Goal: Task Accomplishment & Management: Complete application form

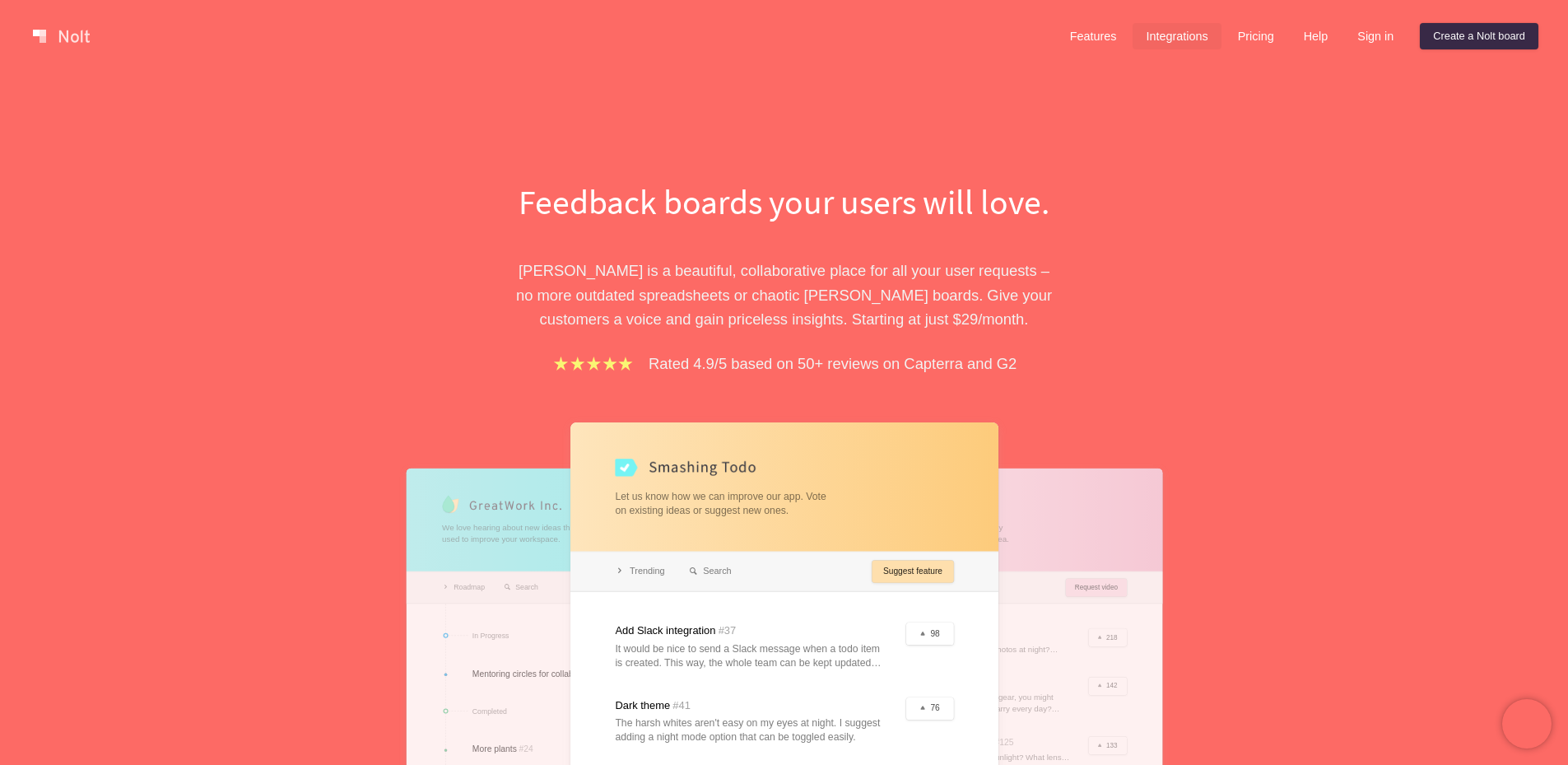
click at [1156, 35] on link "Integrations" at bounding box center [1177, 36] width 88 height 27
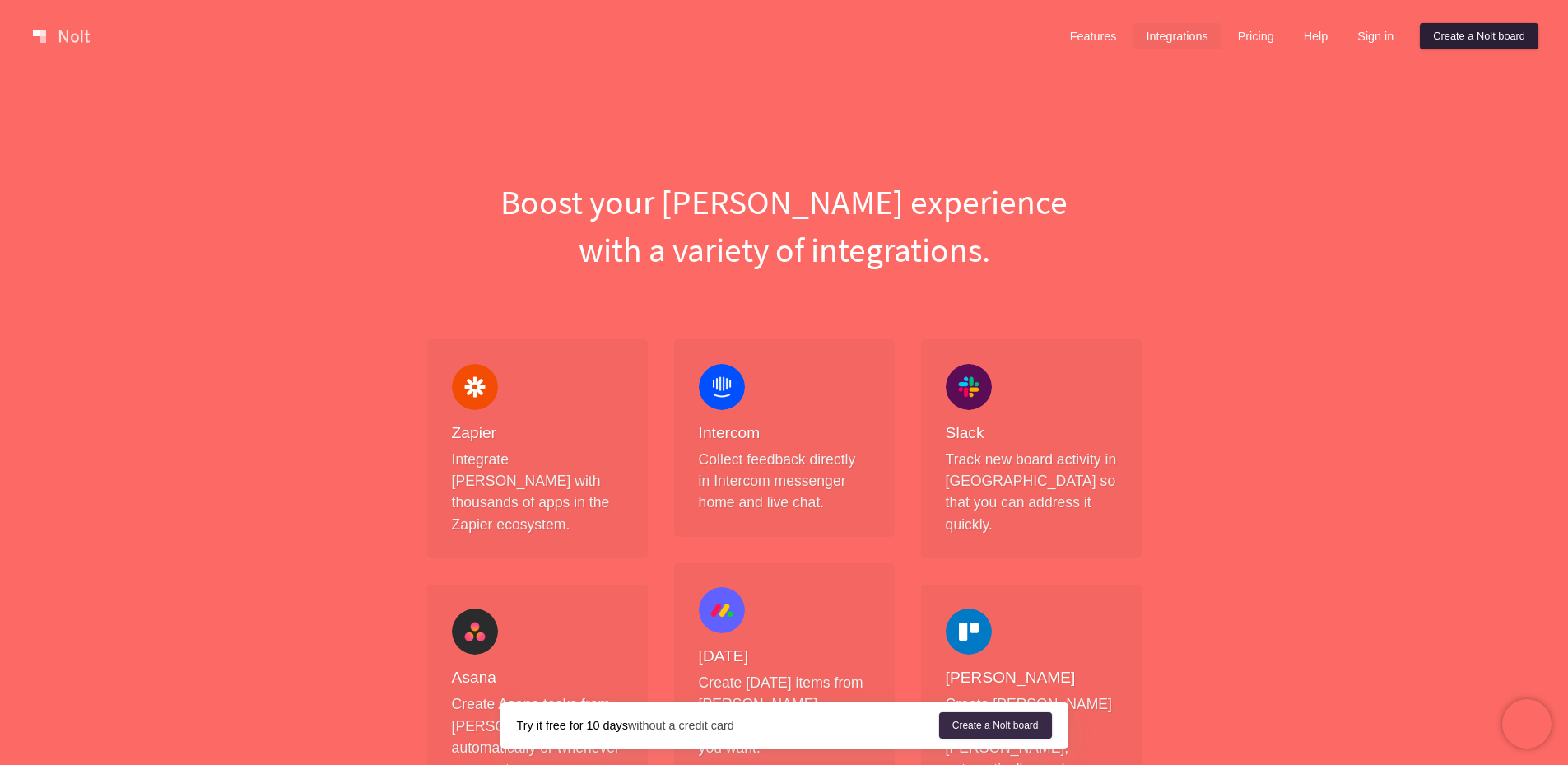
click at [1458, 32] on link "Create a Nolt board" at bounding box center [1479, 36] width 119 height 27
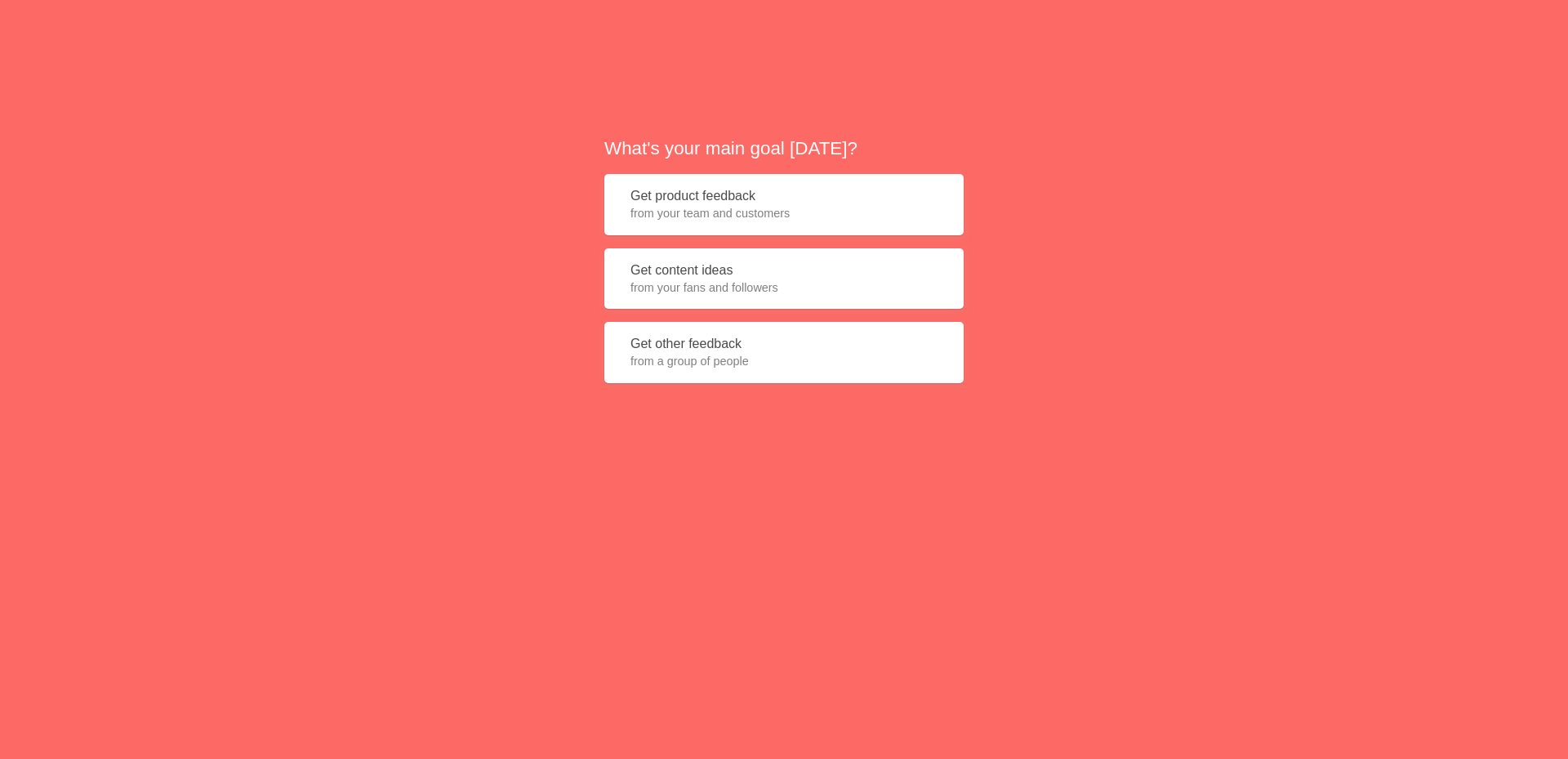
click at [1192, 153] on div "What's your main goal today? Get product feedback from your team and customers …" at bounding box center [784, 265] width 1568 height 531
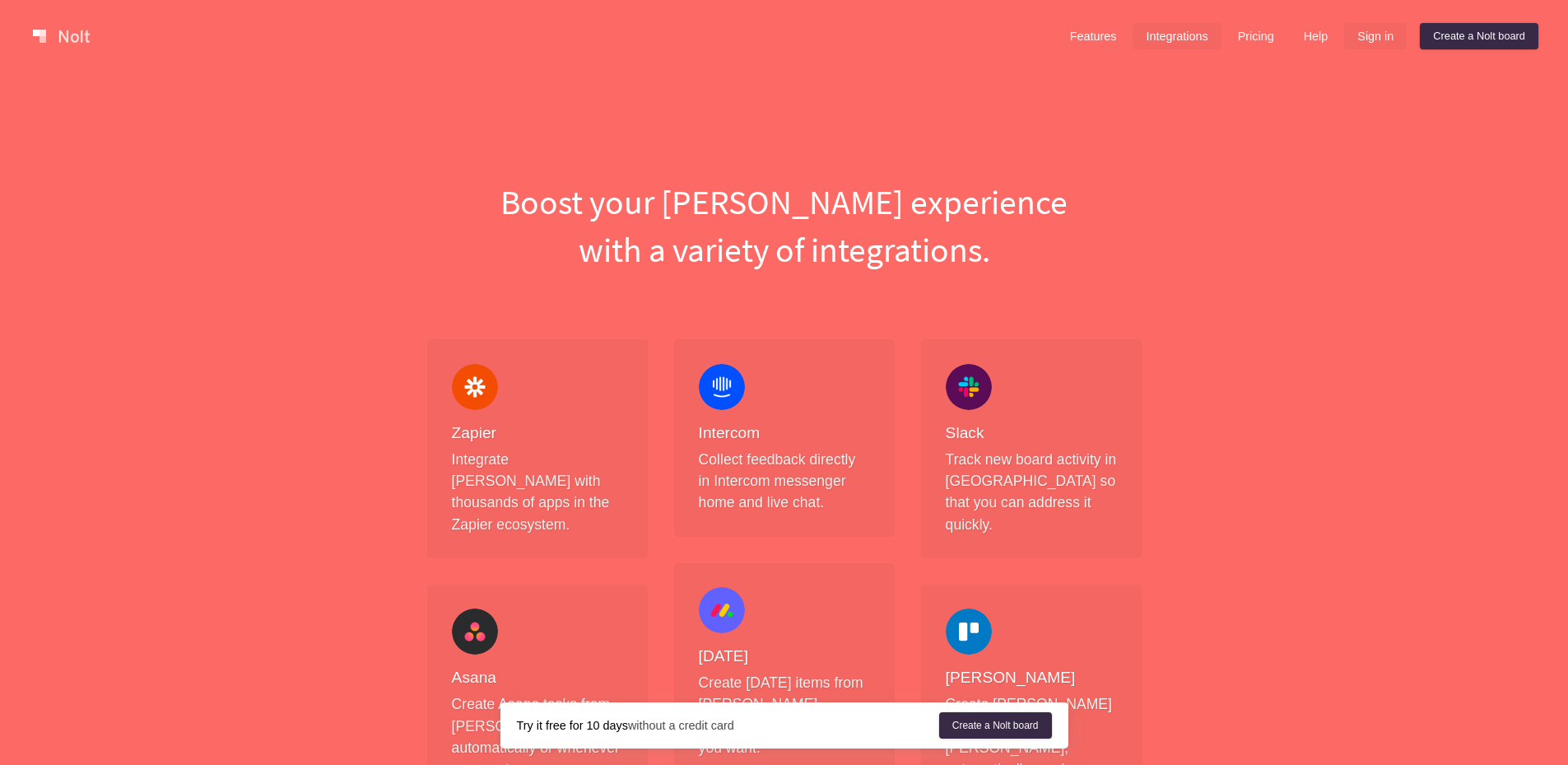
click at [1360, 40] on link "Sign in" at bounding box center [1376, 36] width 63 height 27
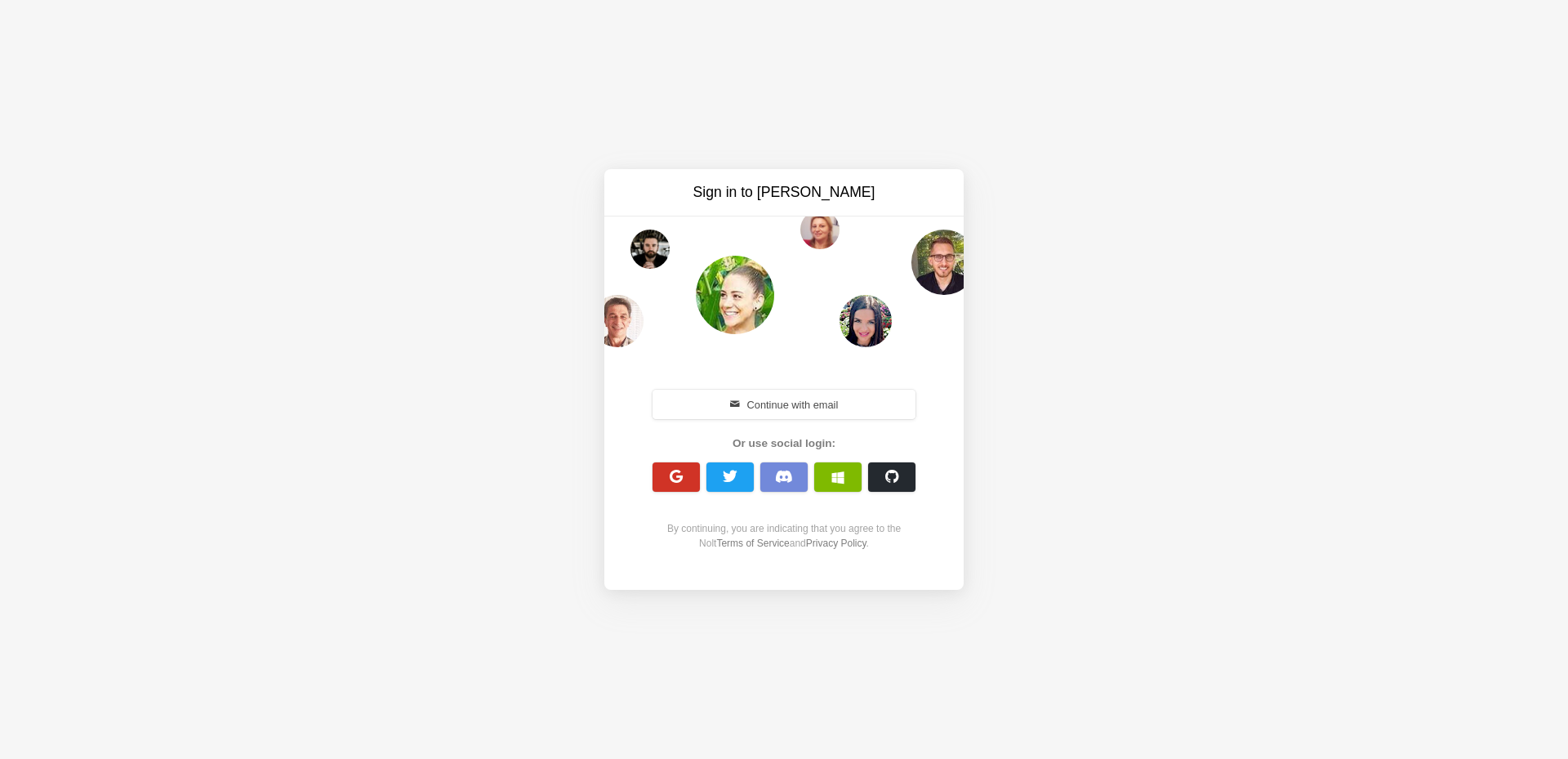
click at [679, 474] on span "button" at bounding box center [677, 476] width 16 height 16
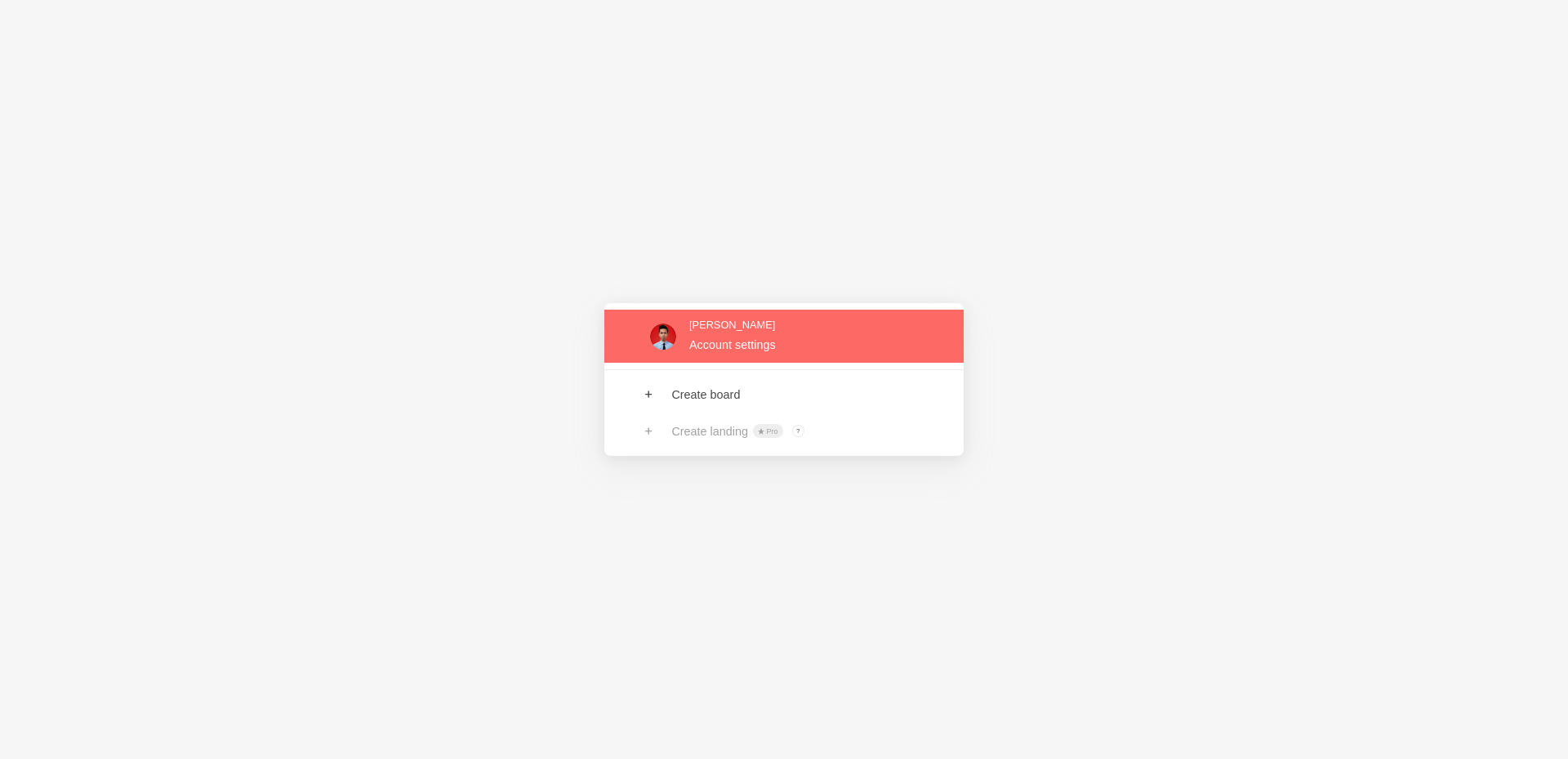
click at [726, 336] on link at bounding box center [784, 336] width 360 height 53
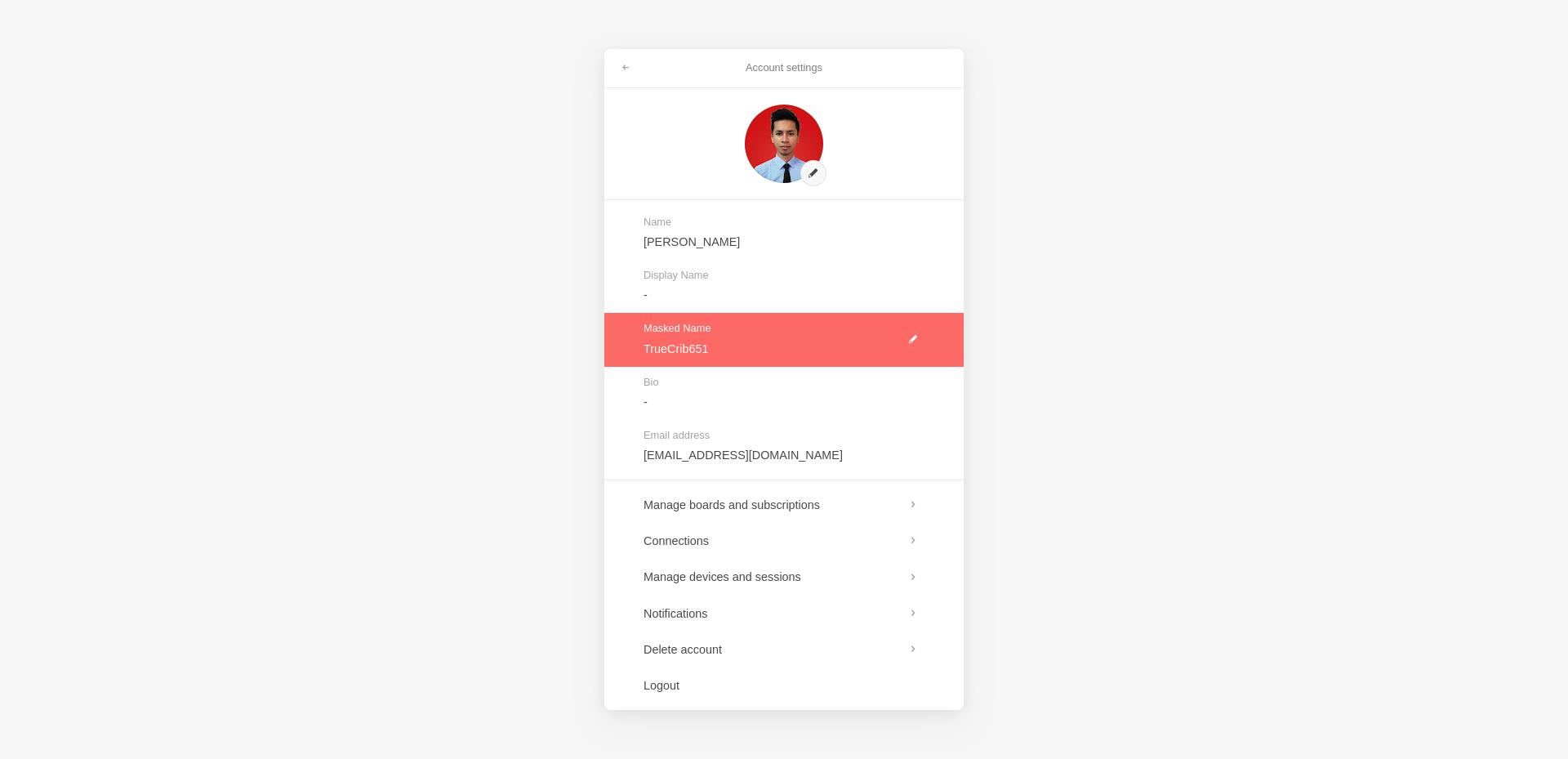
click at [917, 335] on link at bounding box center [784, 340] width 360 height 53
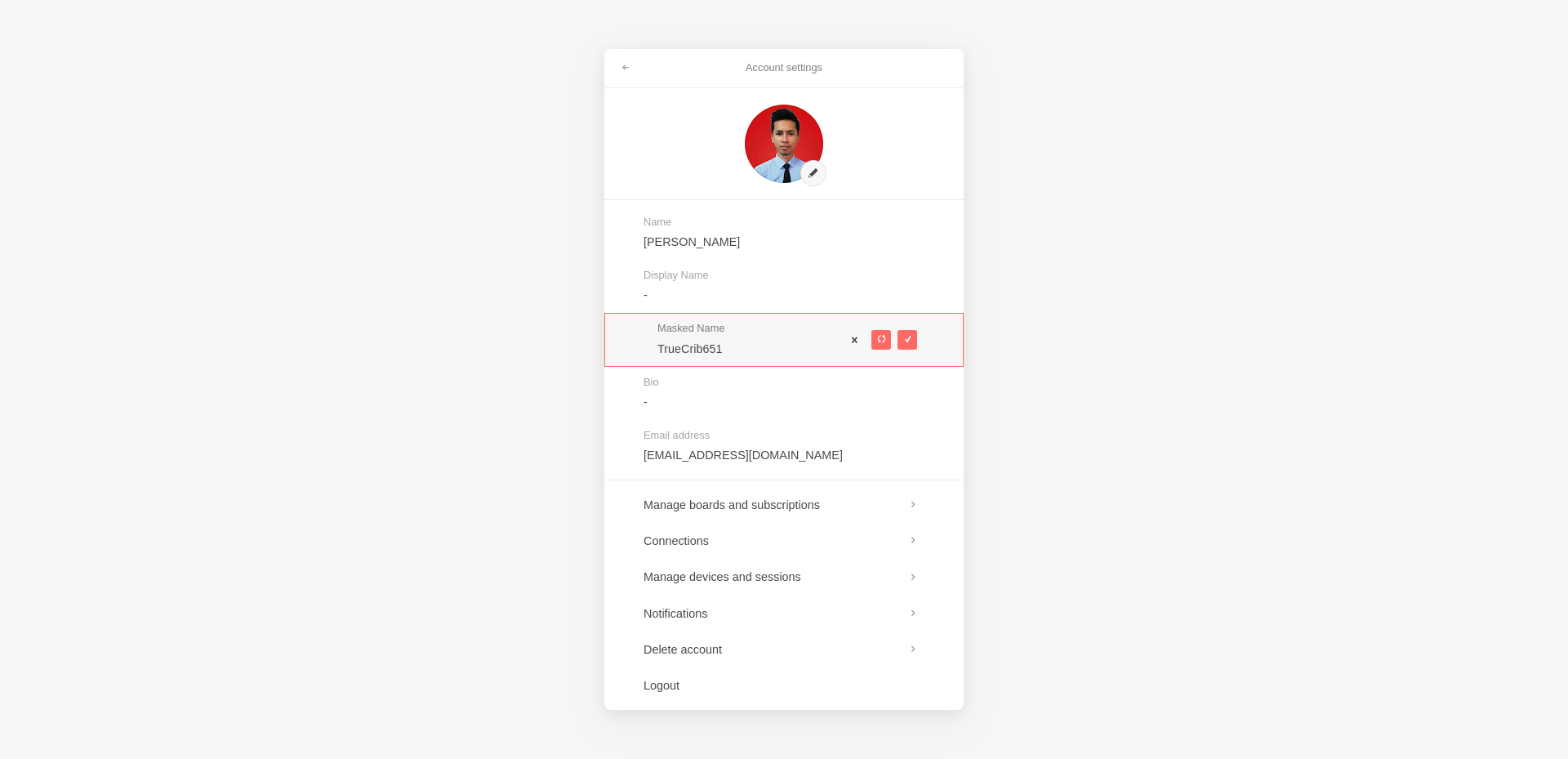
click at [857, 345] on span at bounding box center [855, 340] width 12 height 12
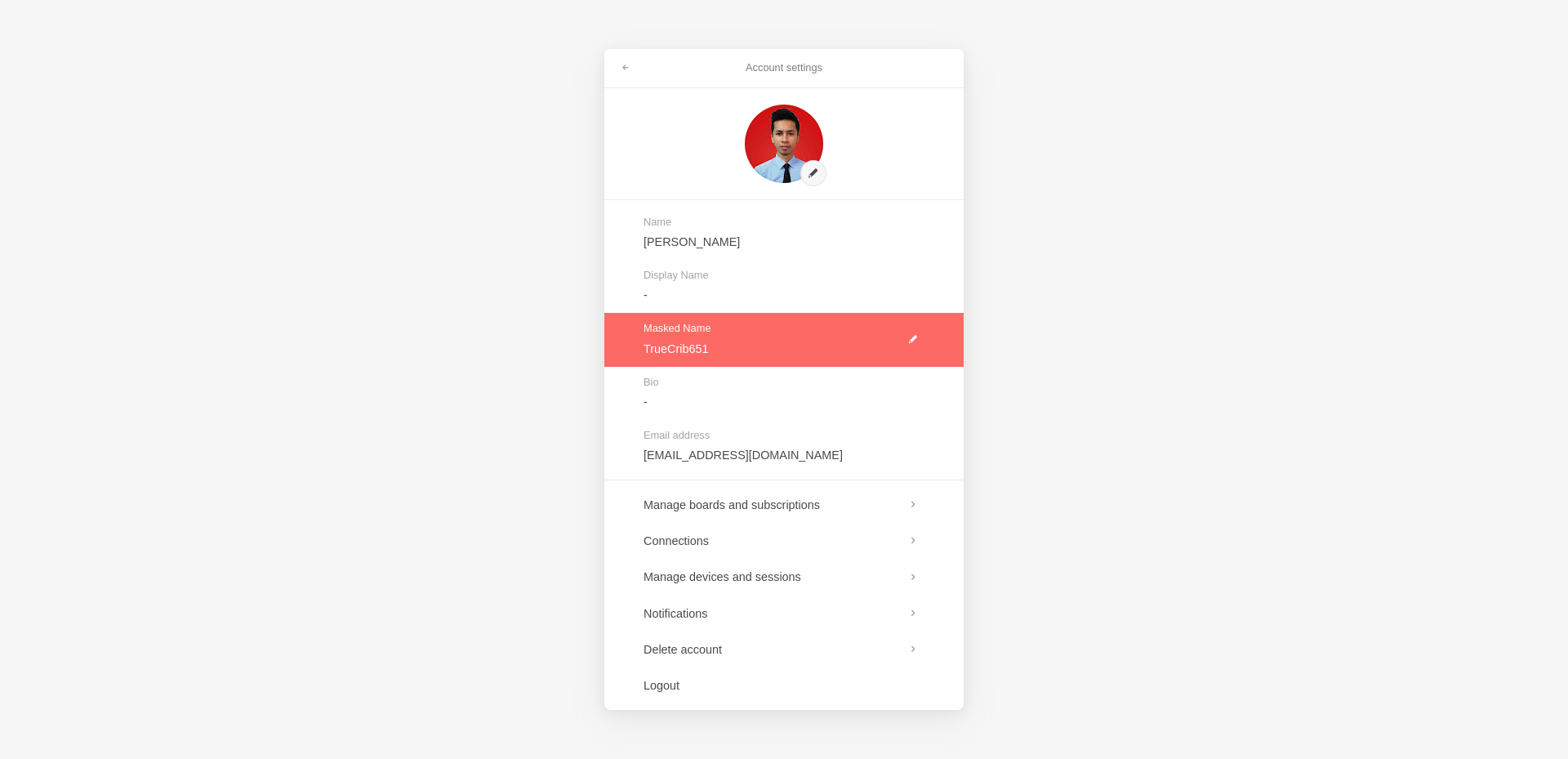
click at [914, 342] on link at bounding box center [784, 340] width 360 height 53
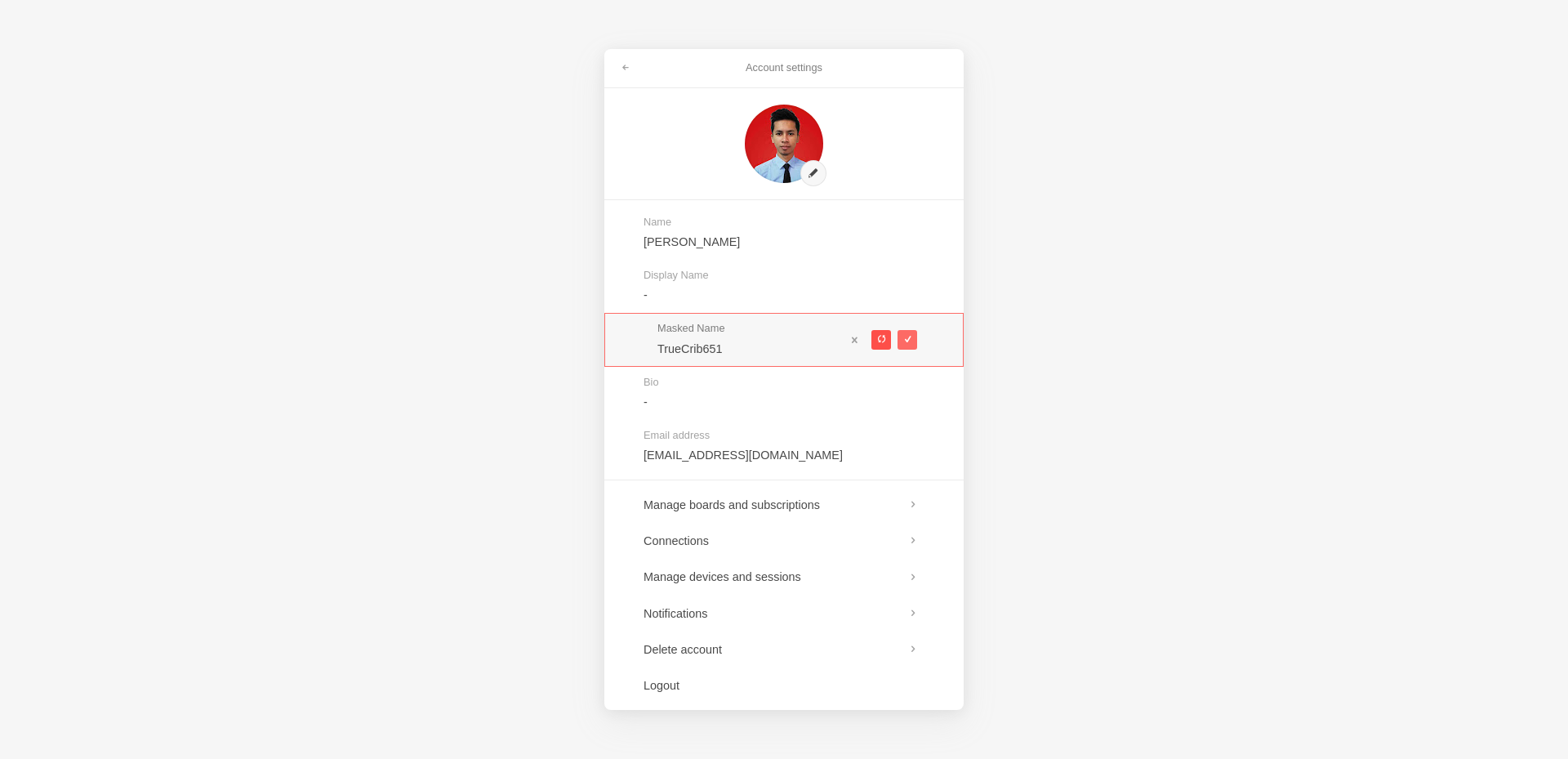
click at [878, 337] on span at bounding box center [881, 340] width 9 height 9
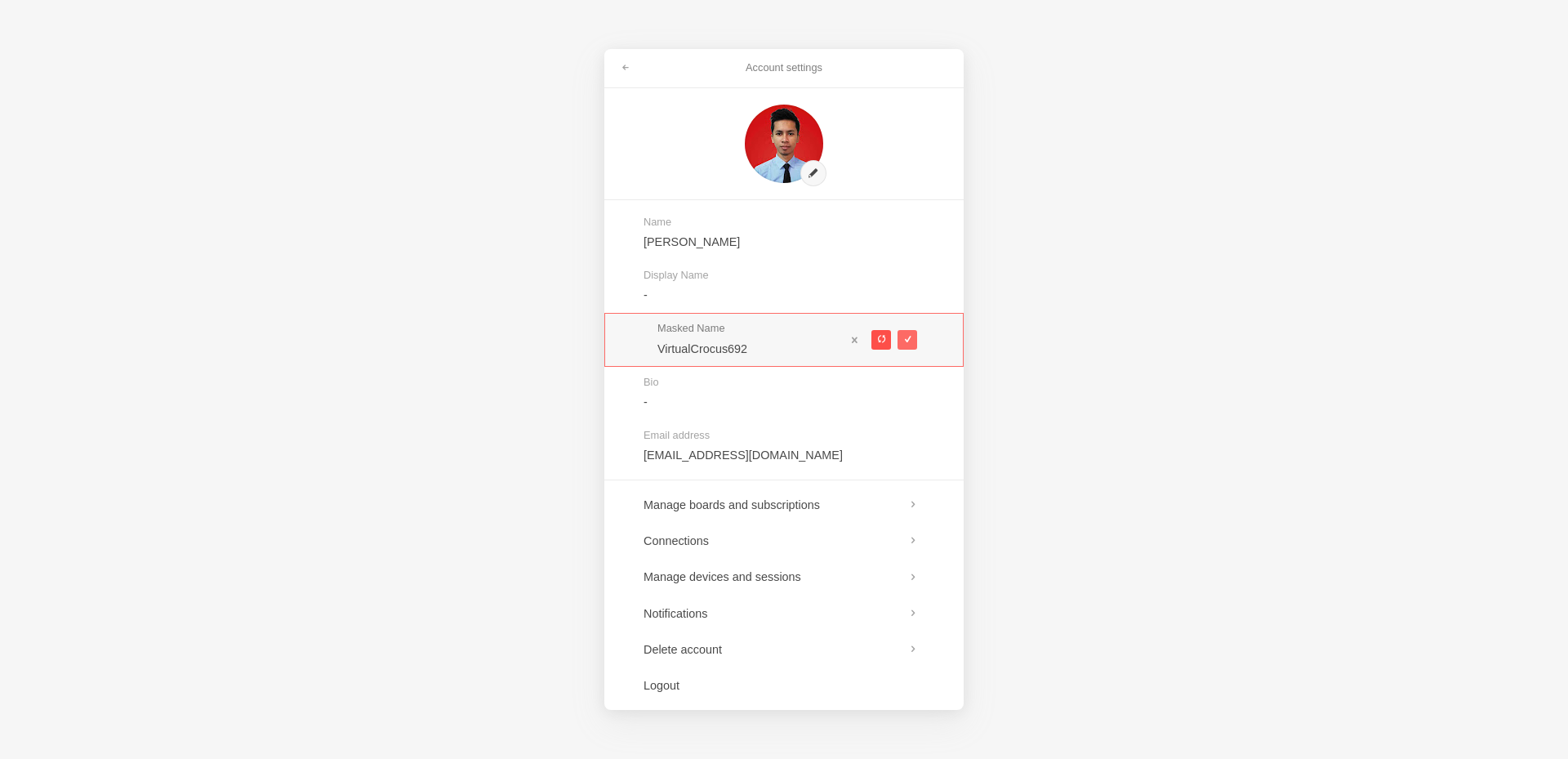
click at [878, 337] on span at bounding box center [881, 340] width 9 height 9
type input "PrizeEditing074"
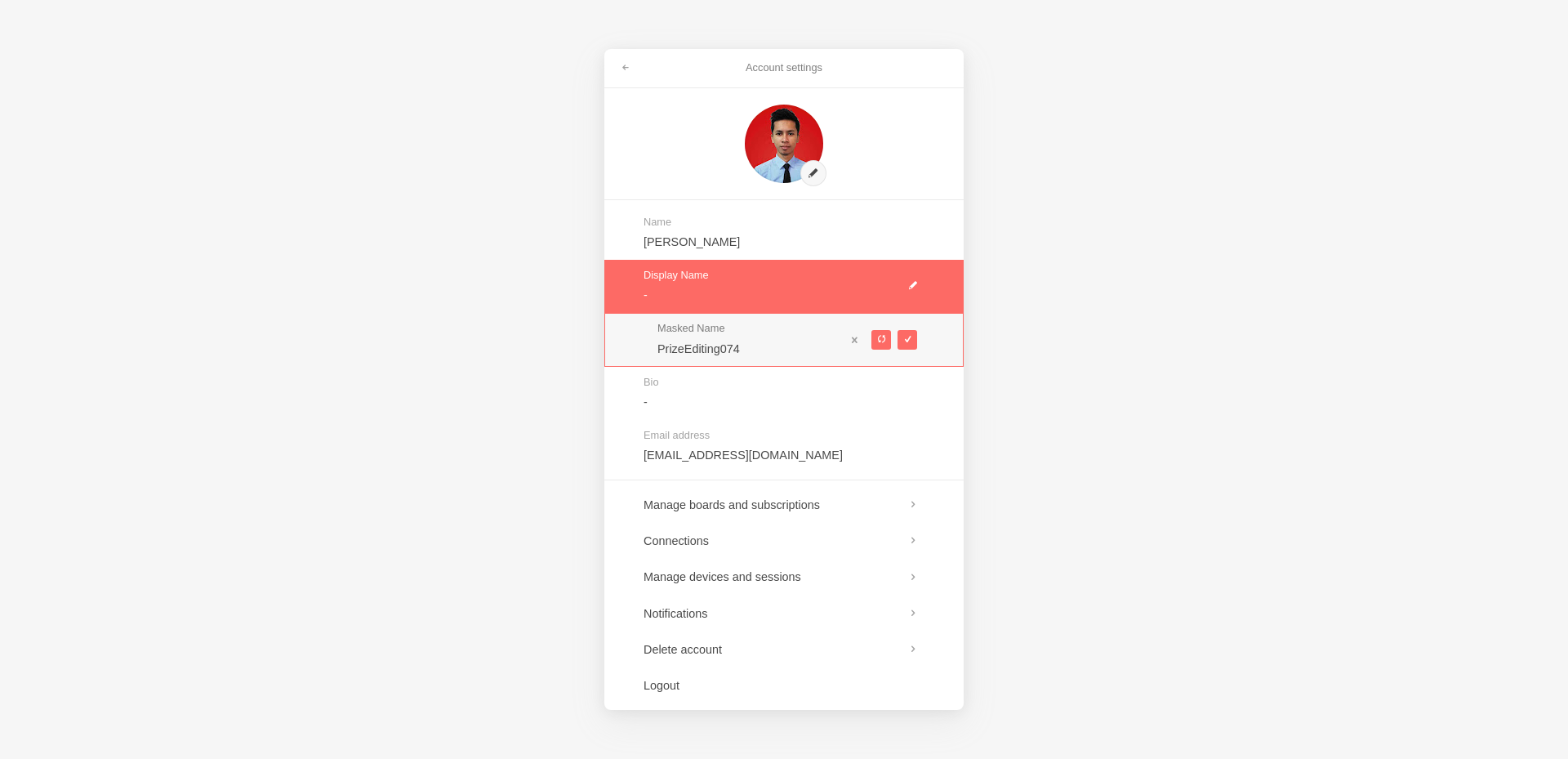
click at [683, 282] on link at bounding box center [784, 286] width 360 height 53
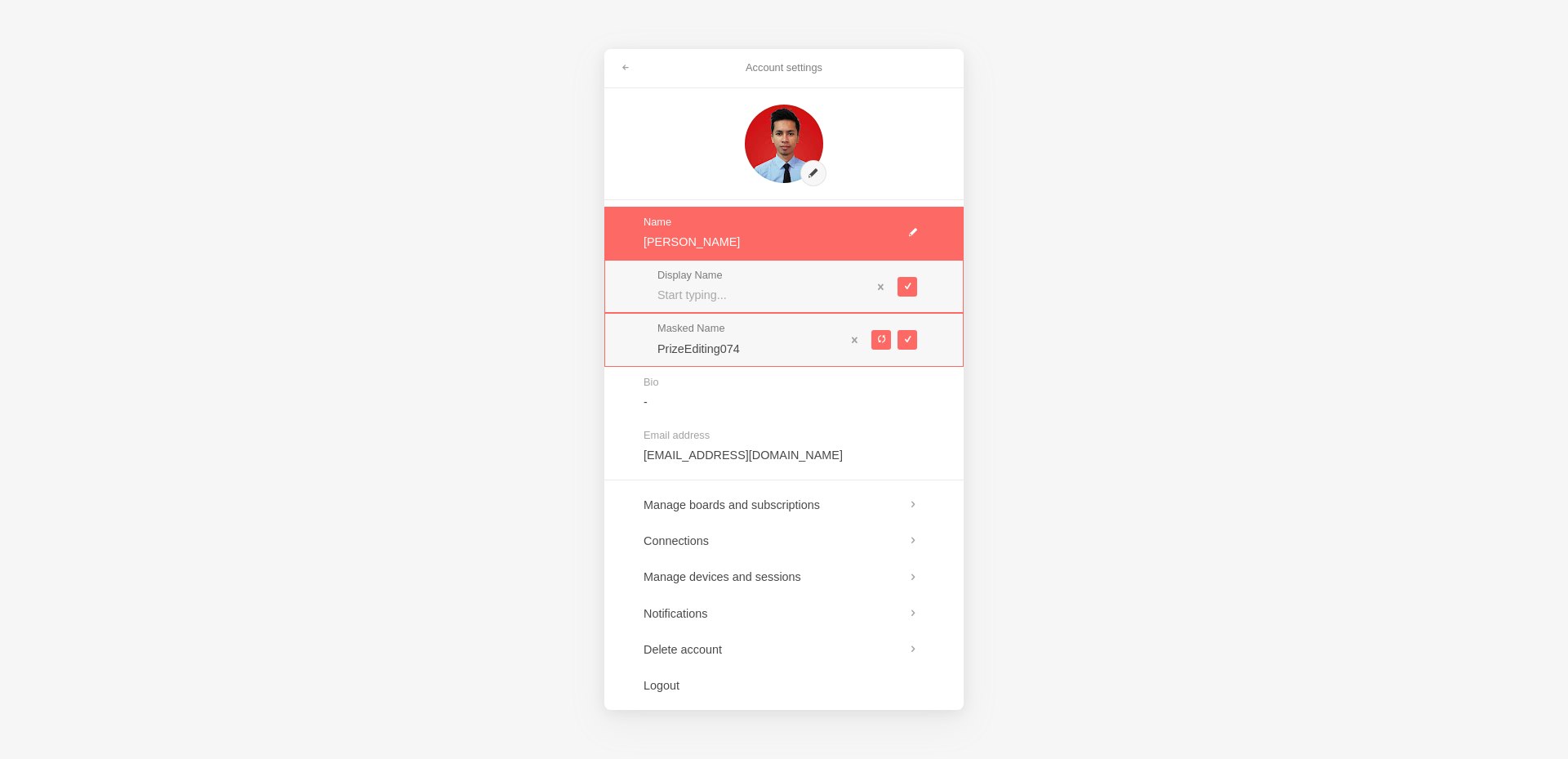
click at [713, 249] on link at bounding box center [784, 233] width 360 height 53
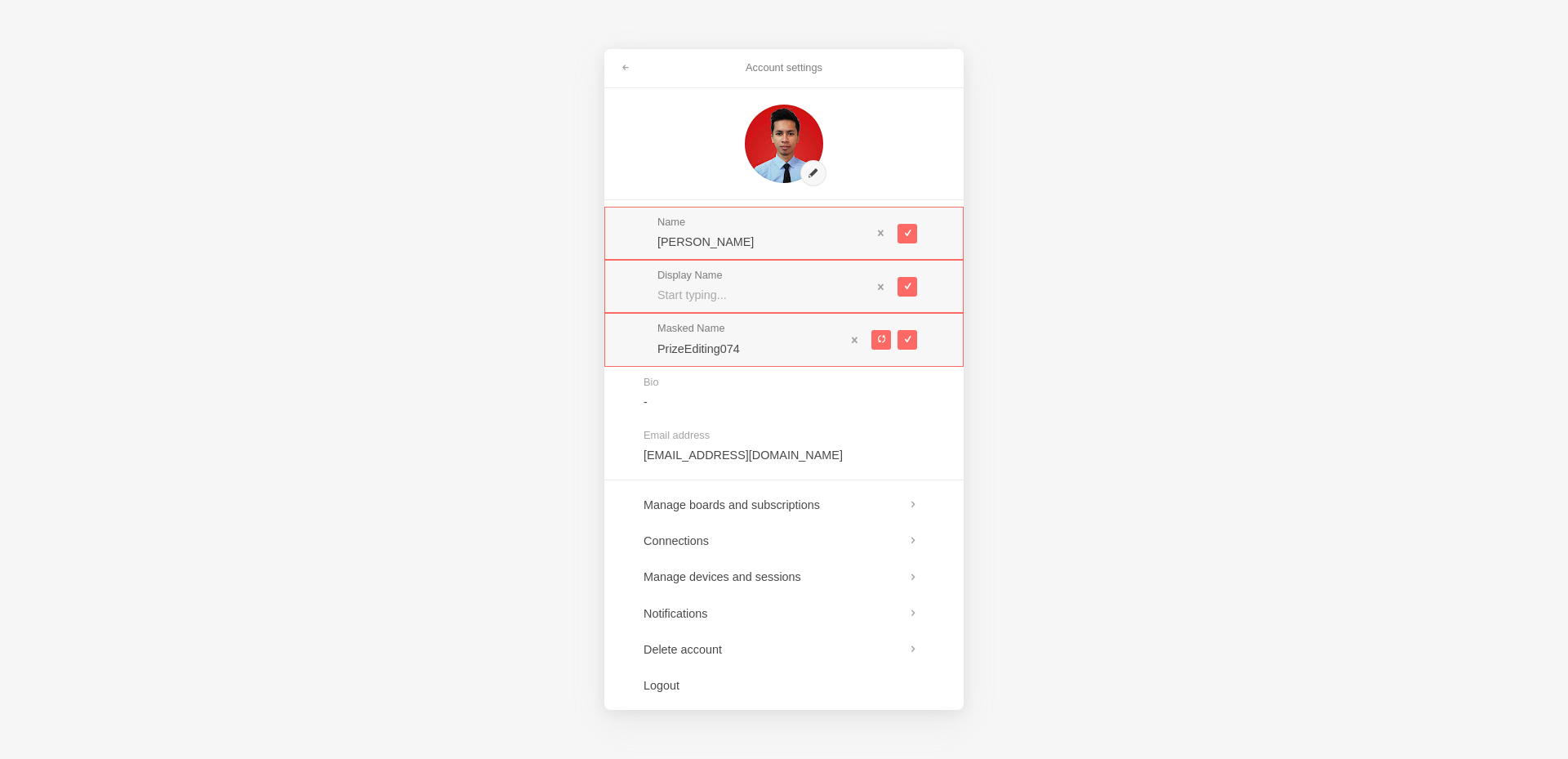
click at [754, 288] on input "text" at bounding box center [764, 295] width 214 height 16
click at [1157, 349] on div "Account settings Name Indra Satriawan Display Name LJ Rafael Masked Name PrizeE…" at bounding box center [784, 379] width 1568 height 759
type input "LJ Rafael"
click at [904, 338] on span at bounding box center [907, 340] width 9 height 9
click at [909, 232] on span at bounding box center [907, 233] width 9 height 9
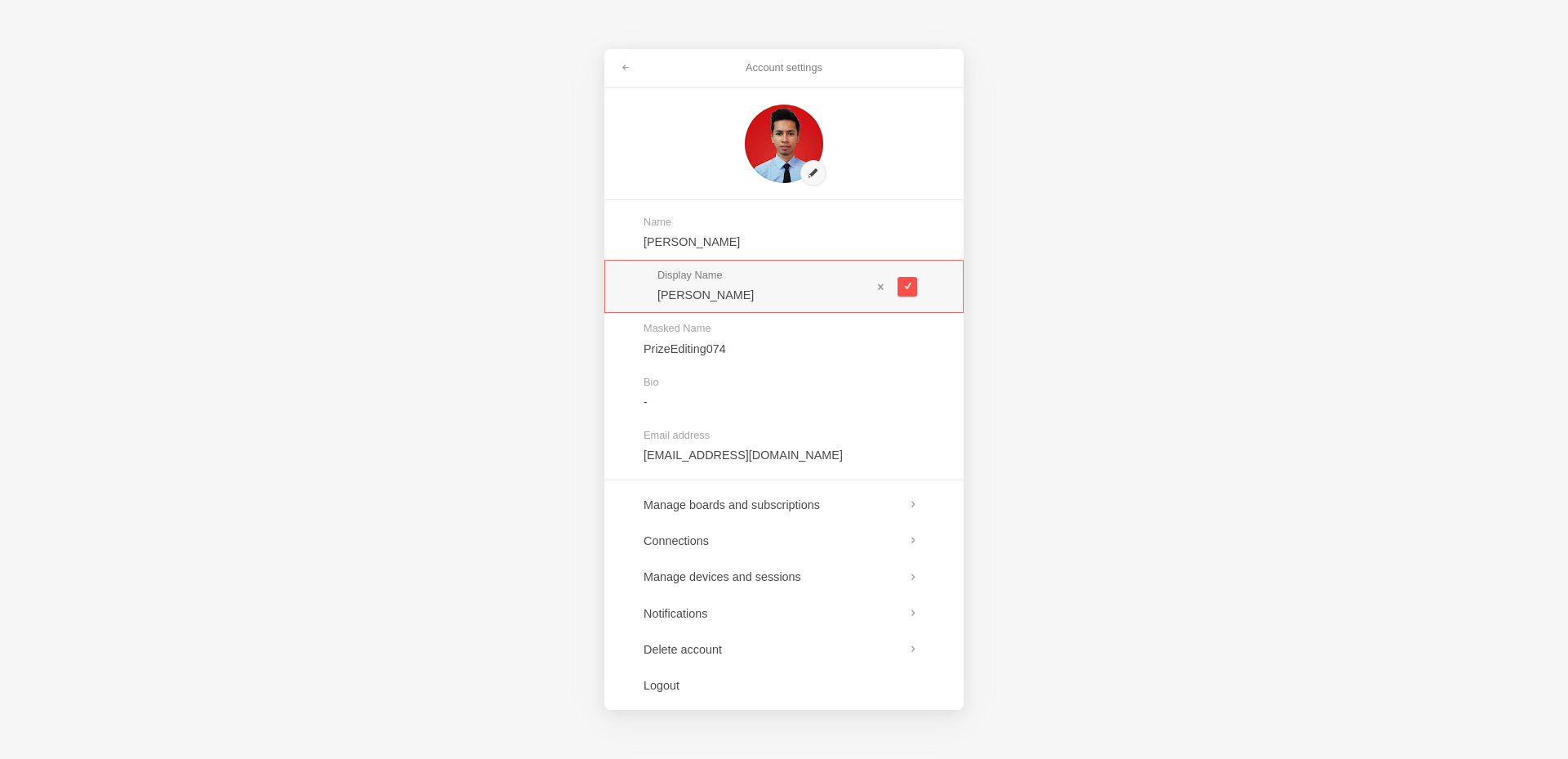
click at [910, 291] on button at bounding box center [907, 286] width 19 height 19
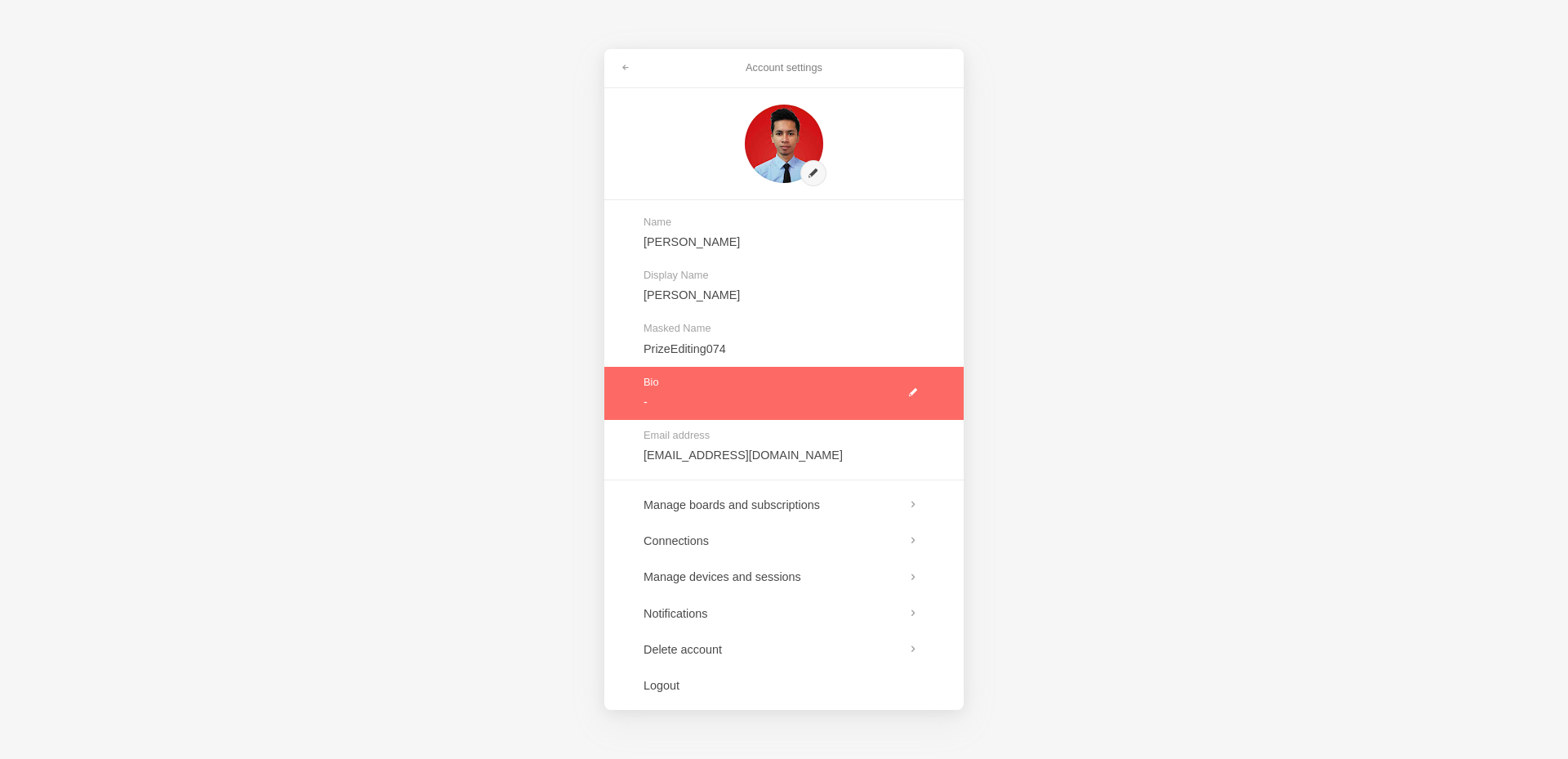
click at [772, 385] on link at bounding box center [784, 394] width 360 height 53
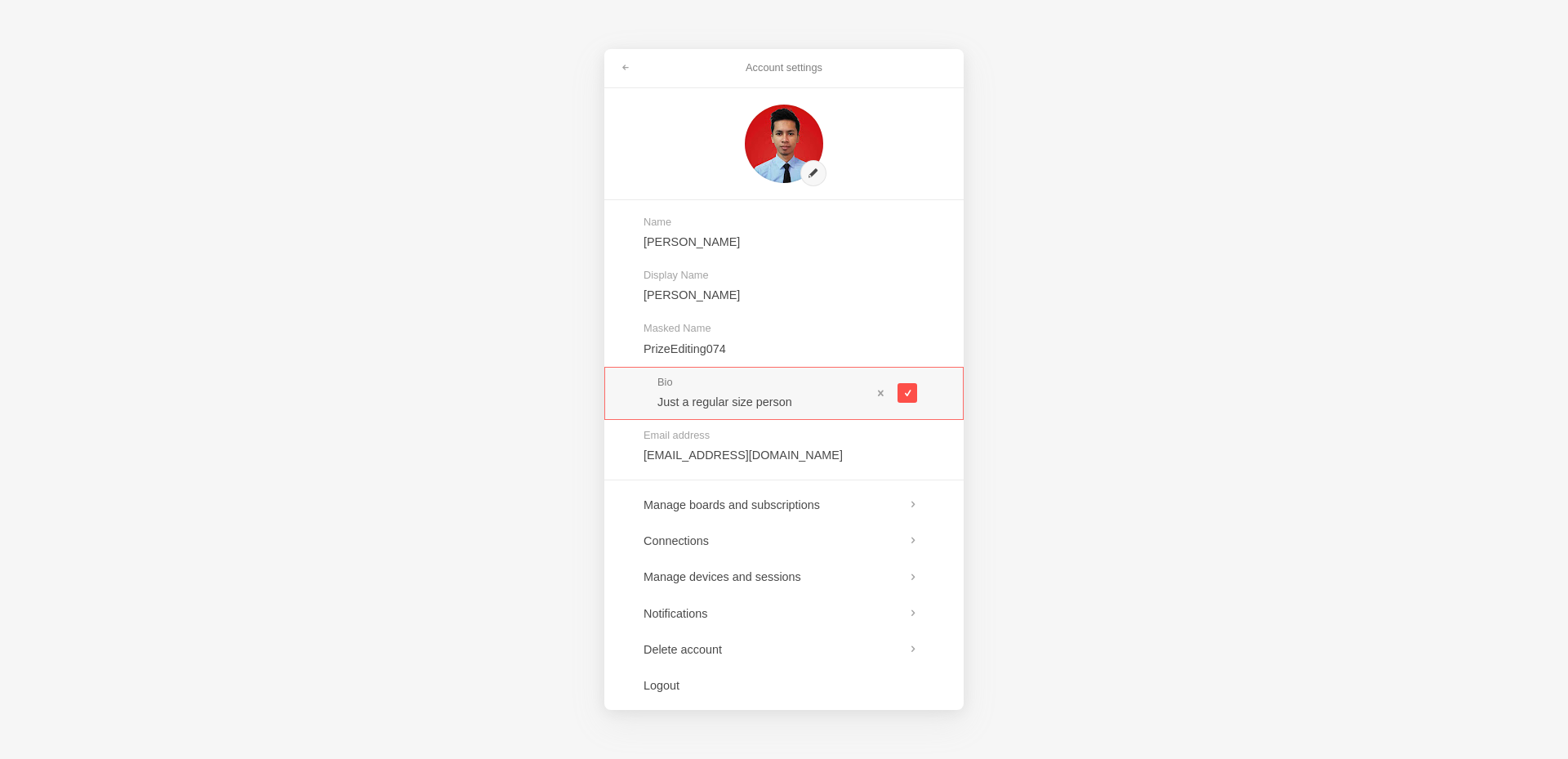
type input "Just a regular size person"
click at [906, 386] on button at bounding box center [907, 392] width 19 height 19
click at [623, 67] on span at bounding box center [626, 68] width 10 height 10
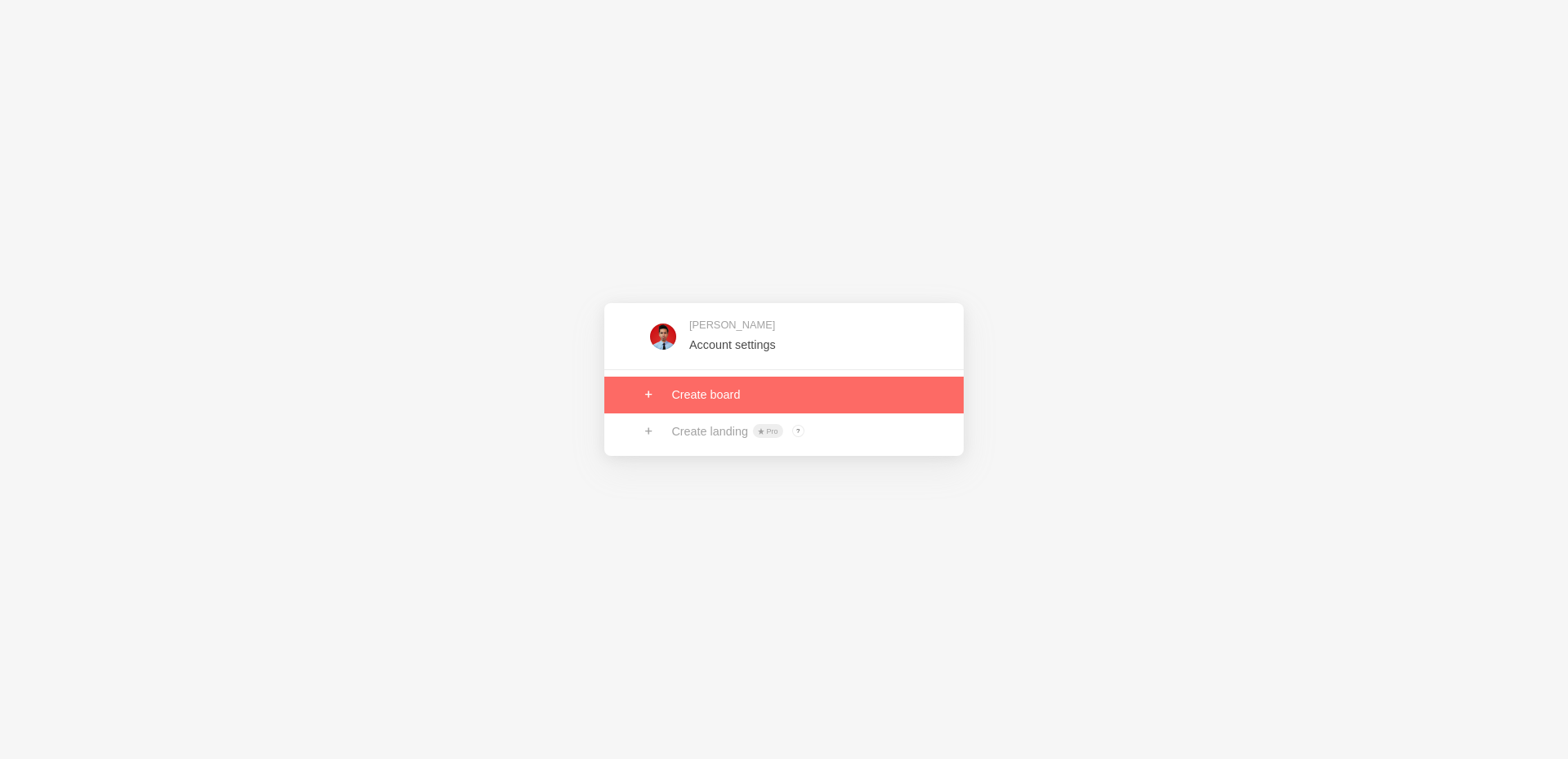
click at [751, 399] on link at bounding box center [784, 394] width 360 height 36
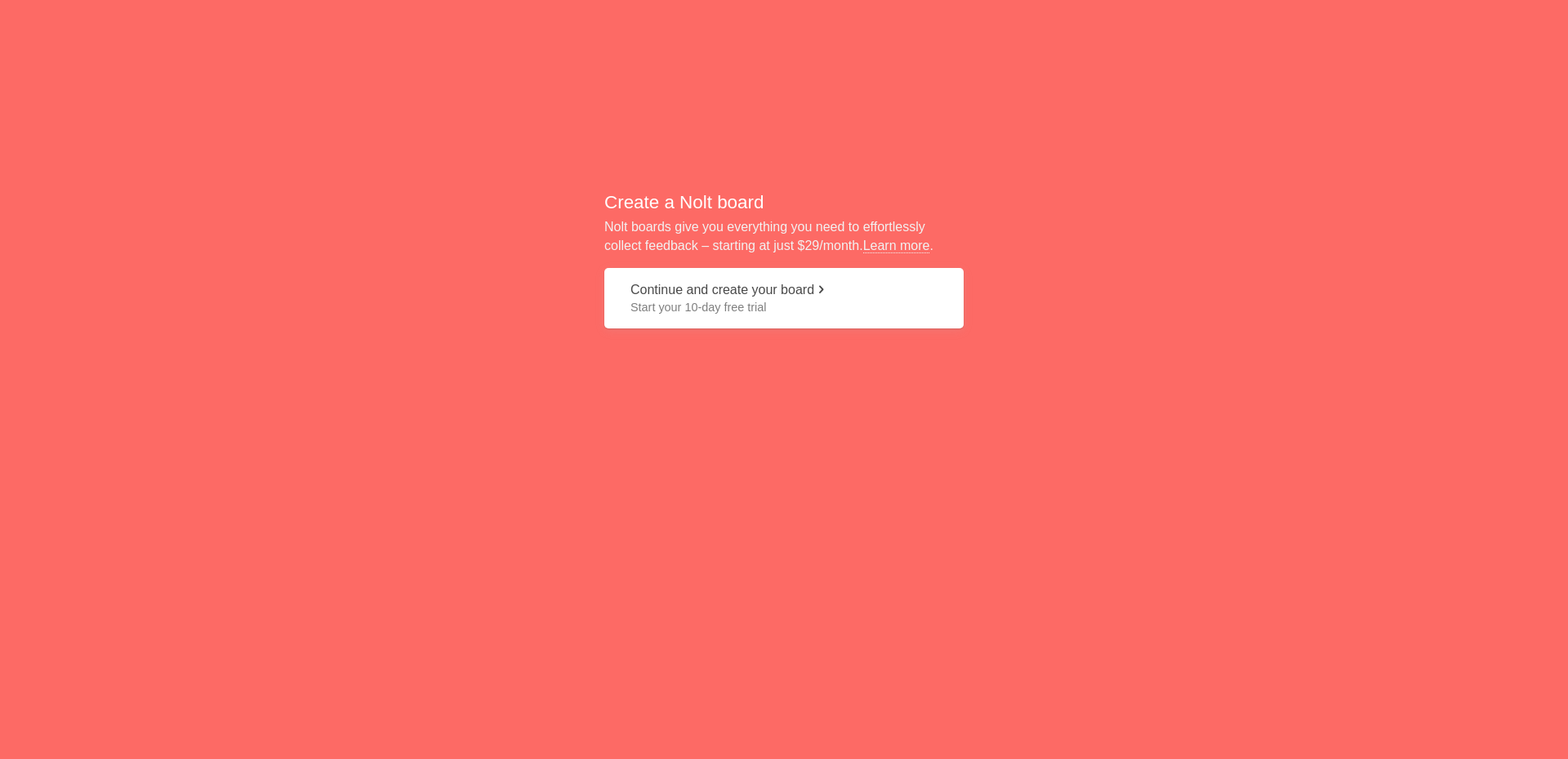
click at [801, 290] on button "Continue and create your board Start your 10-day free trial" at bounding box center [784, 298] width 360 height 61
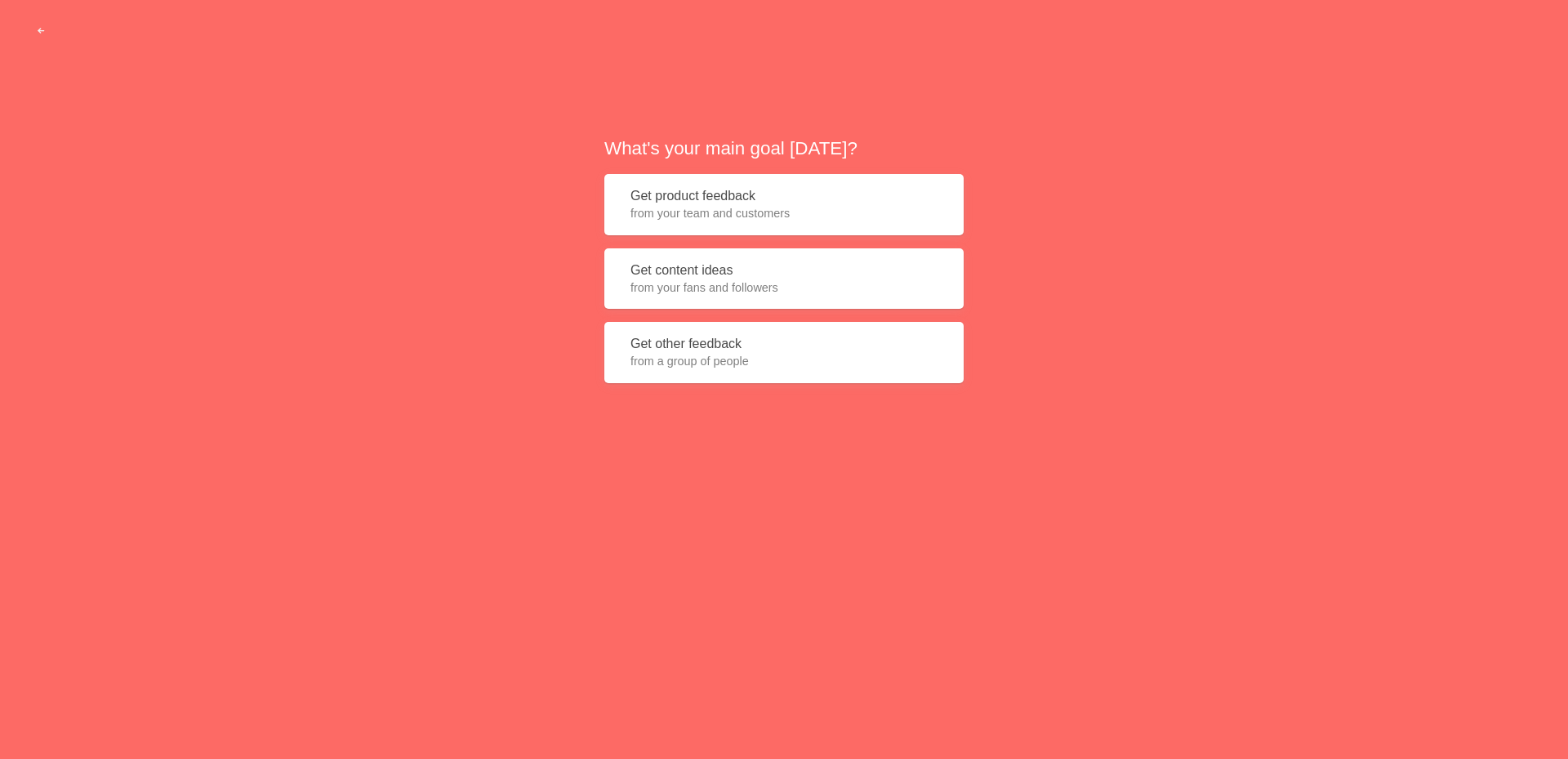
click at [752, 282] on span "from your fans and followers" at bounding box center [784, 288] width 307 height 16
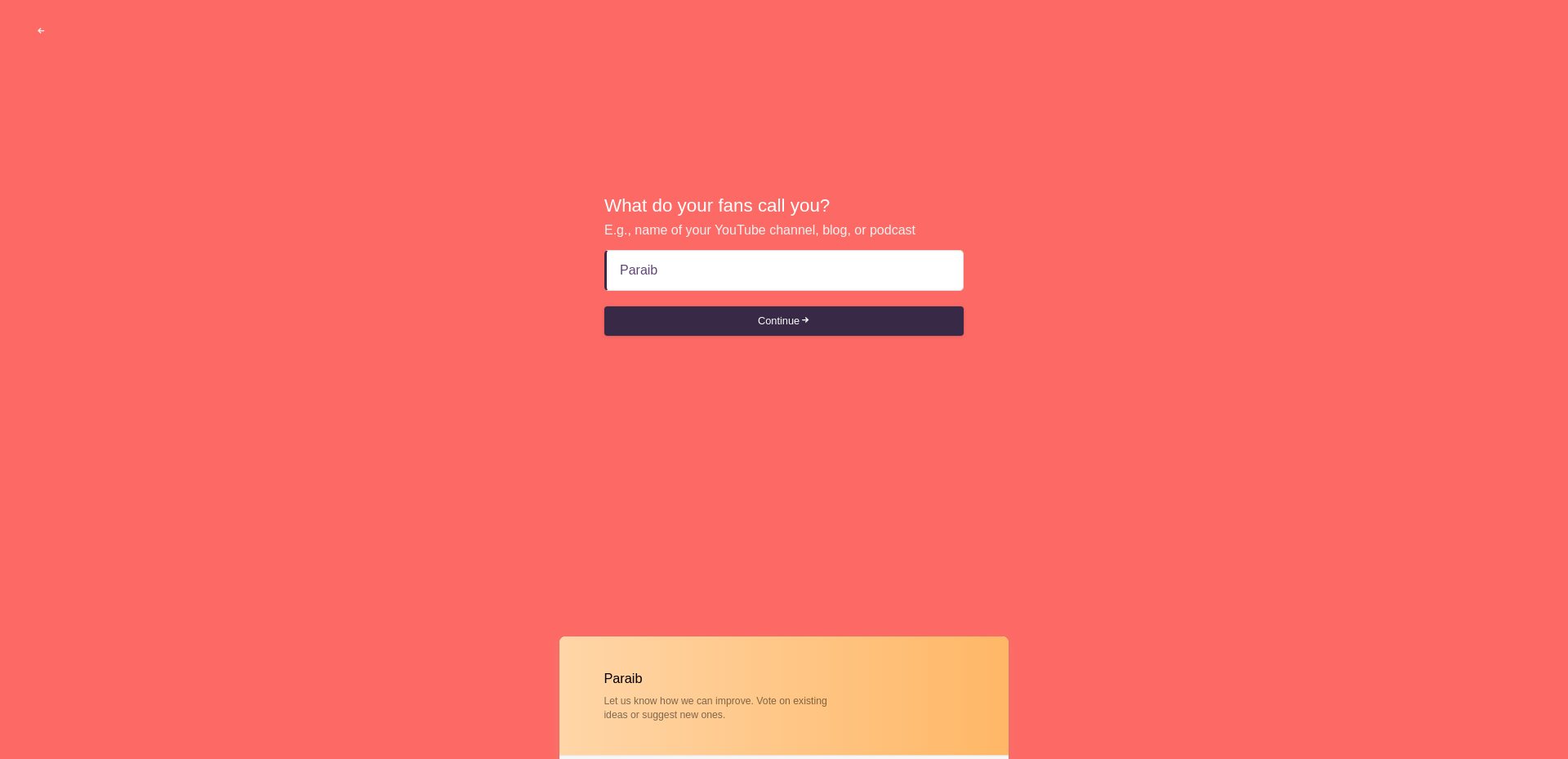
paste input "Paraíba"
paste input
click at [783, 320] on button "Continue" at bounding box center [784, 321] width 360 height 29
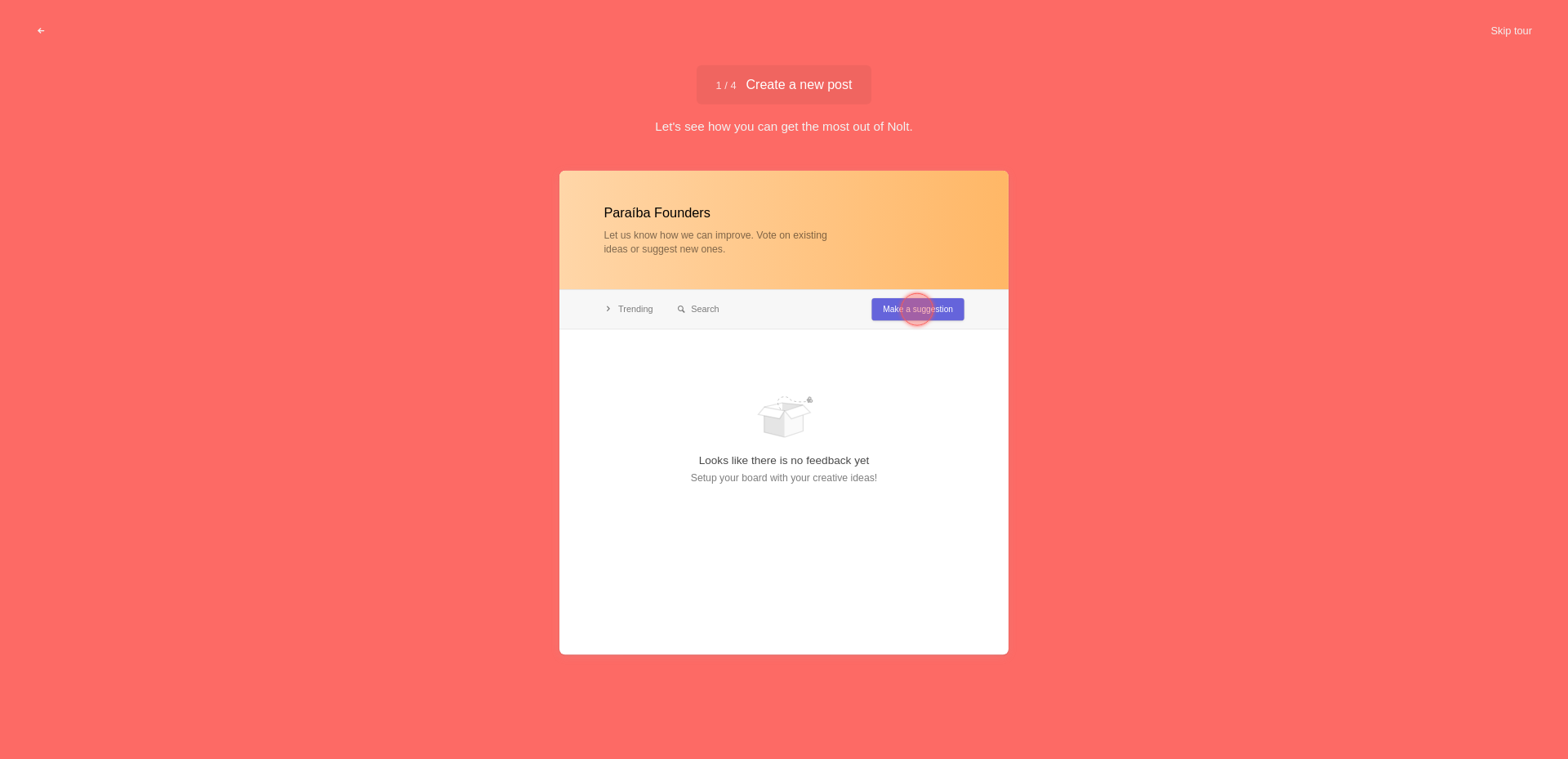
type input "Paraíba Founders"
click at [930, 310] on div at bounding box center [918, 309] width 33 height 33
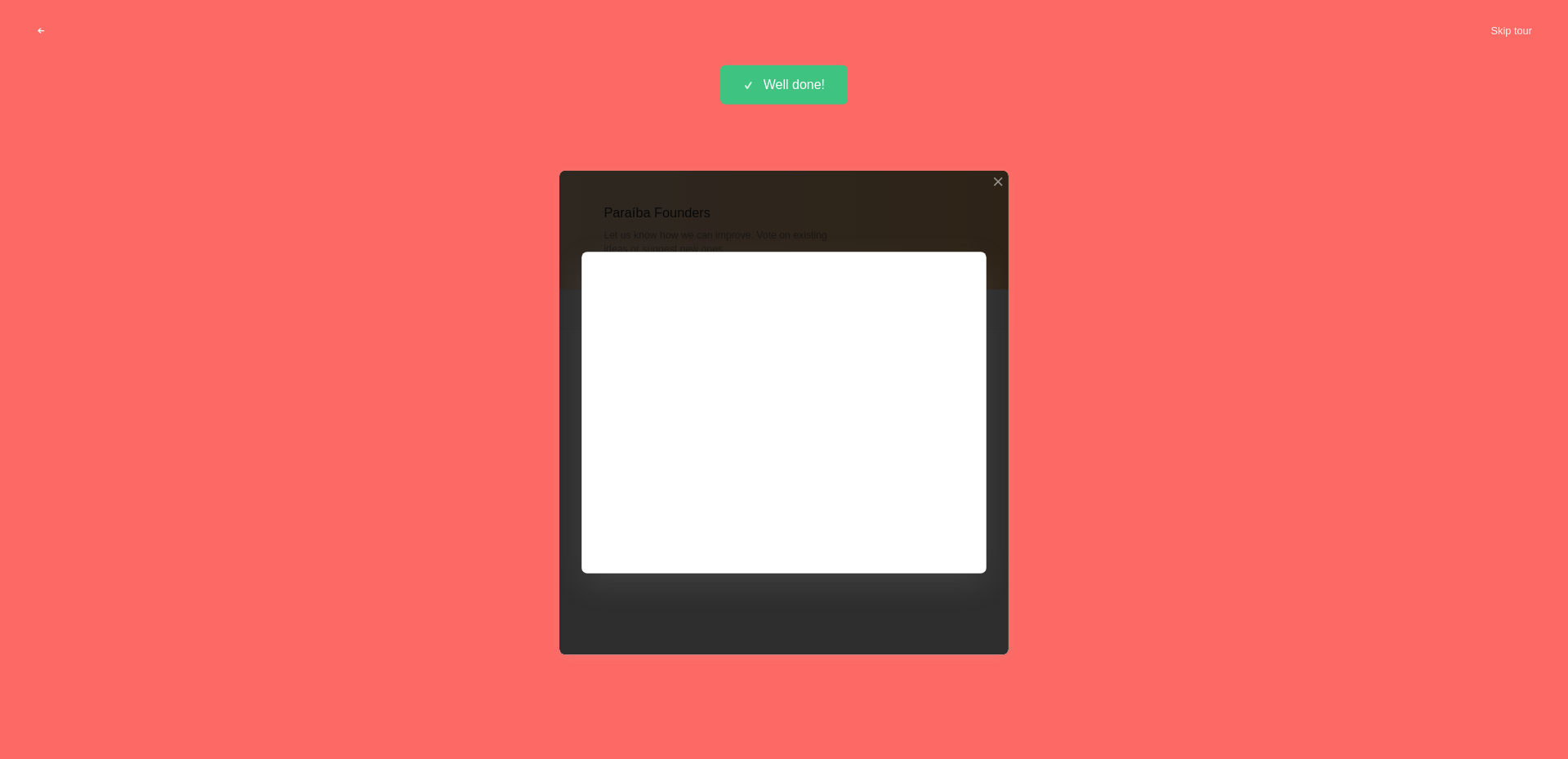
click at [1005, 176] on div at bounding box center [784, 411] width 449 height 483
click at [1001, 176] on div at bounding box center [998, 181] width 12 height 12
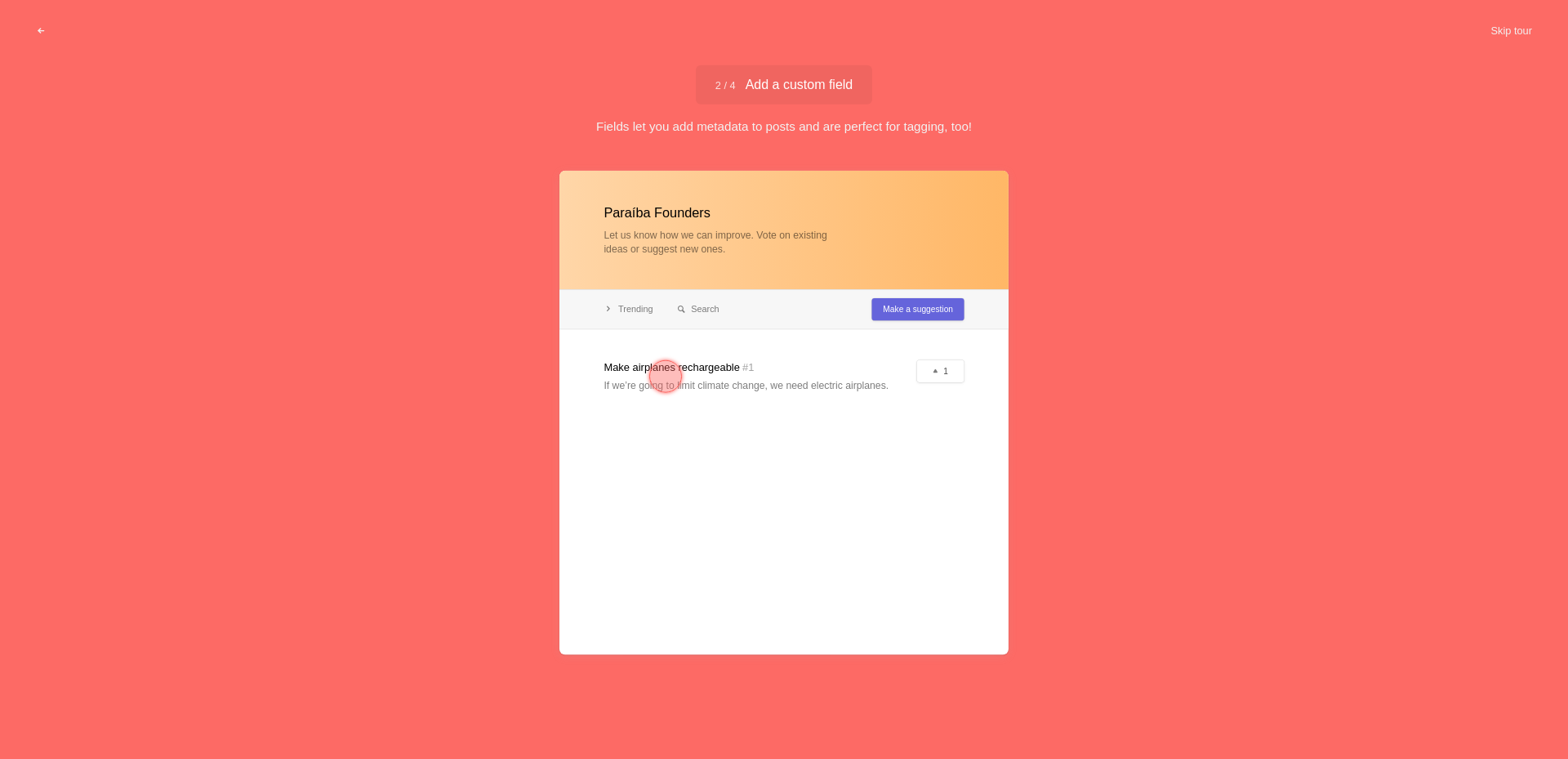
click at [740, 367] on div at bounding box center [784, 411] width 449 height 483
click at [662, 367] on div at bounding box center [666, 376] width 33 height 33
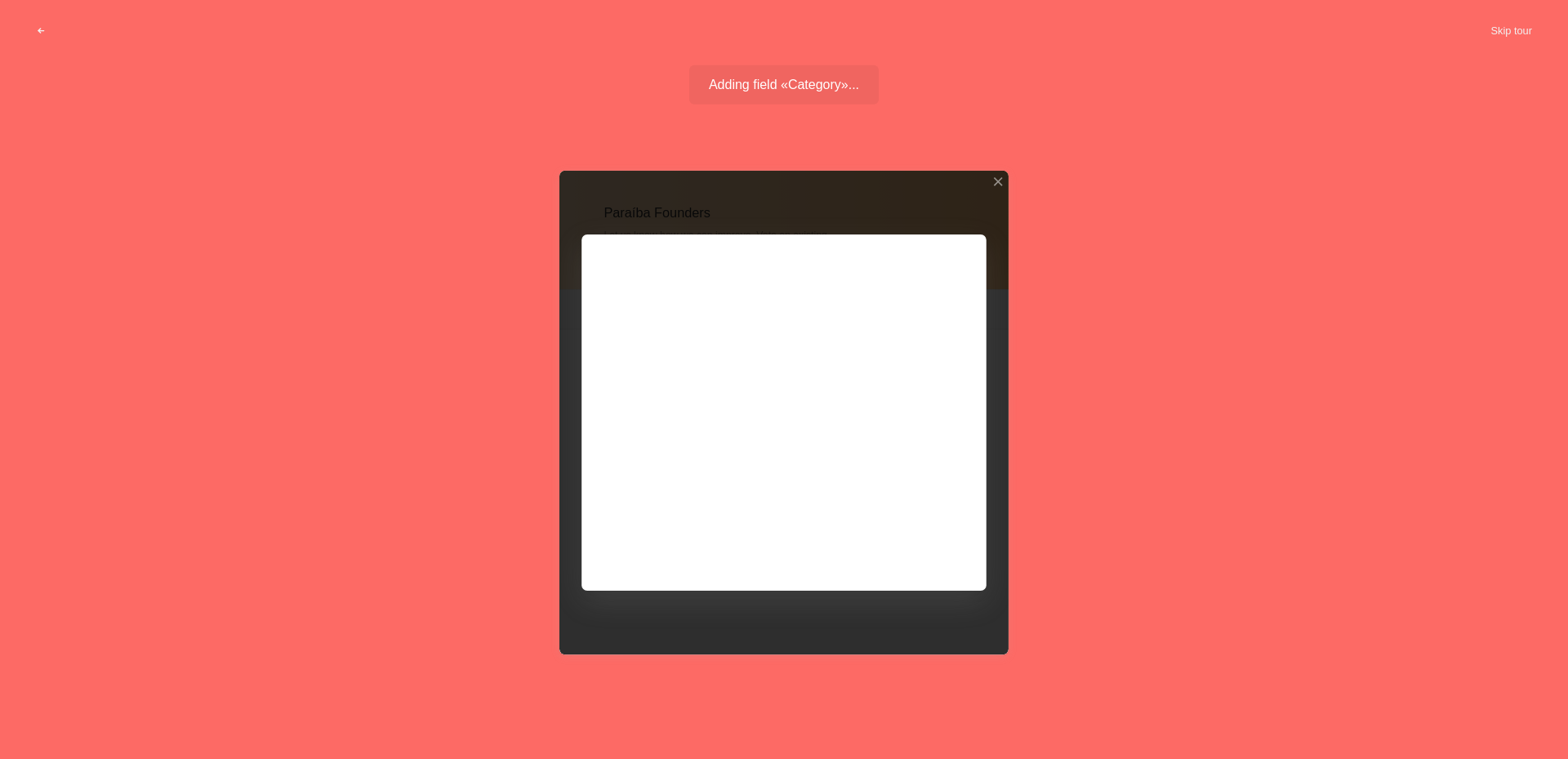
click at [823, 358] on div at bounding box center [784, 411] width 449 height 483
click at [1517, 33] on button "Skip tour" at bounding box center [1511, 31] width 81 height 29
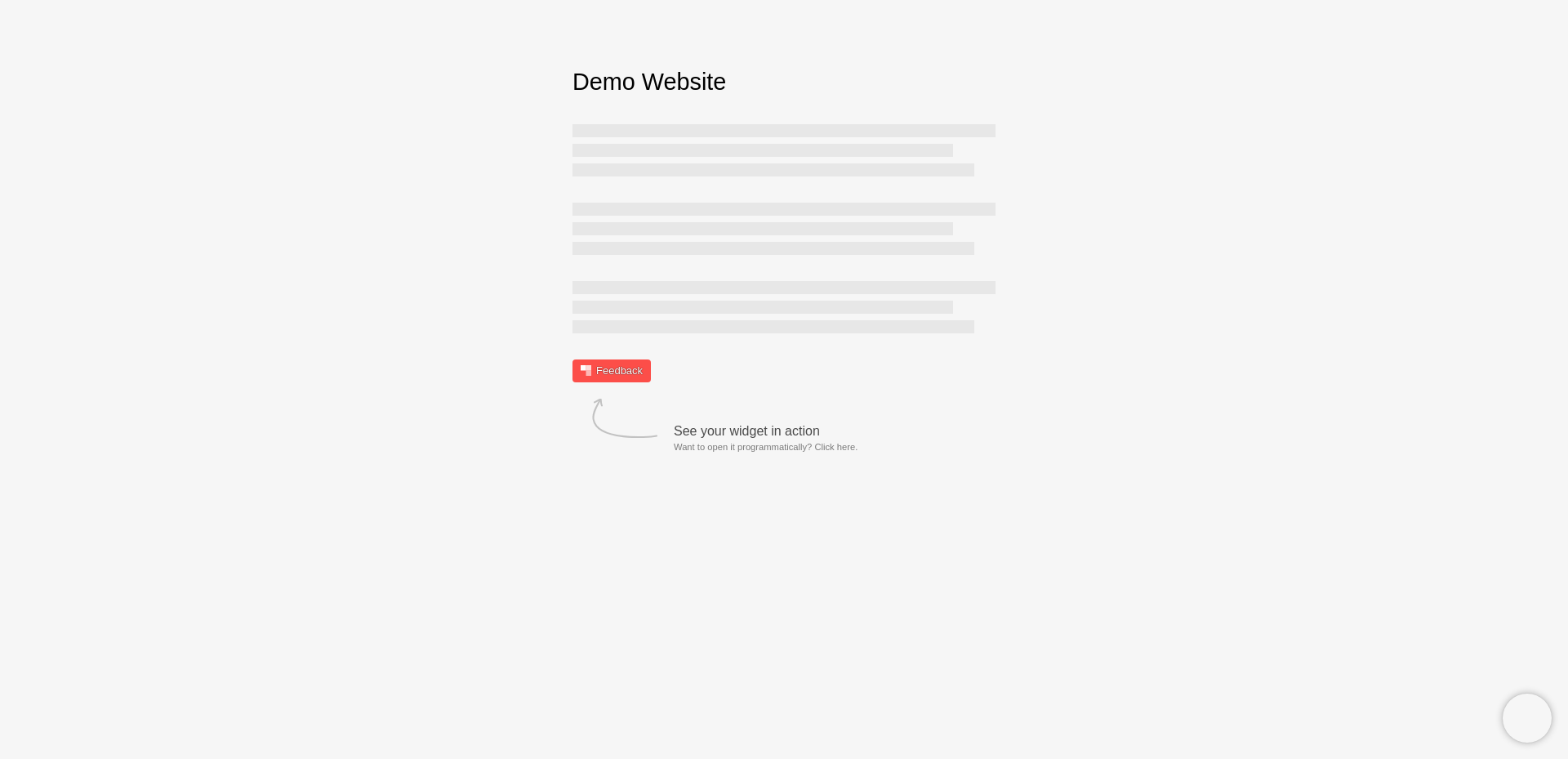
click at [600, 369] on link "Feedback" at bounding box center [612, 371] width 79 height 23
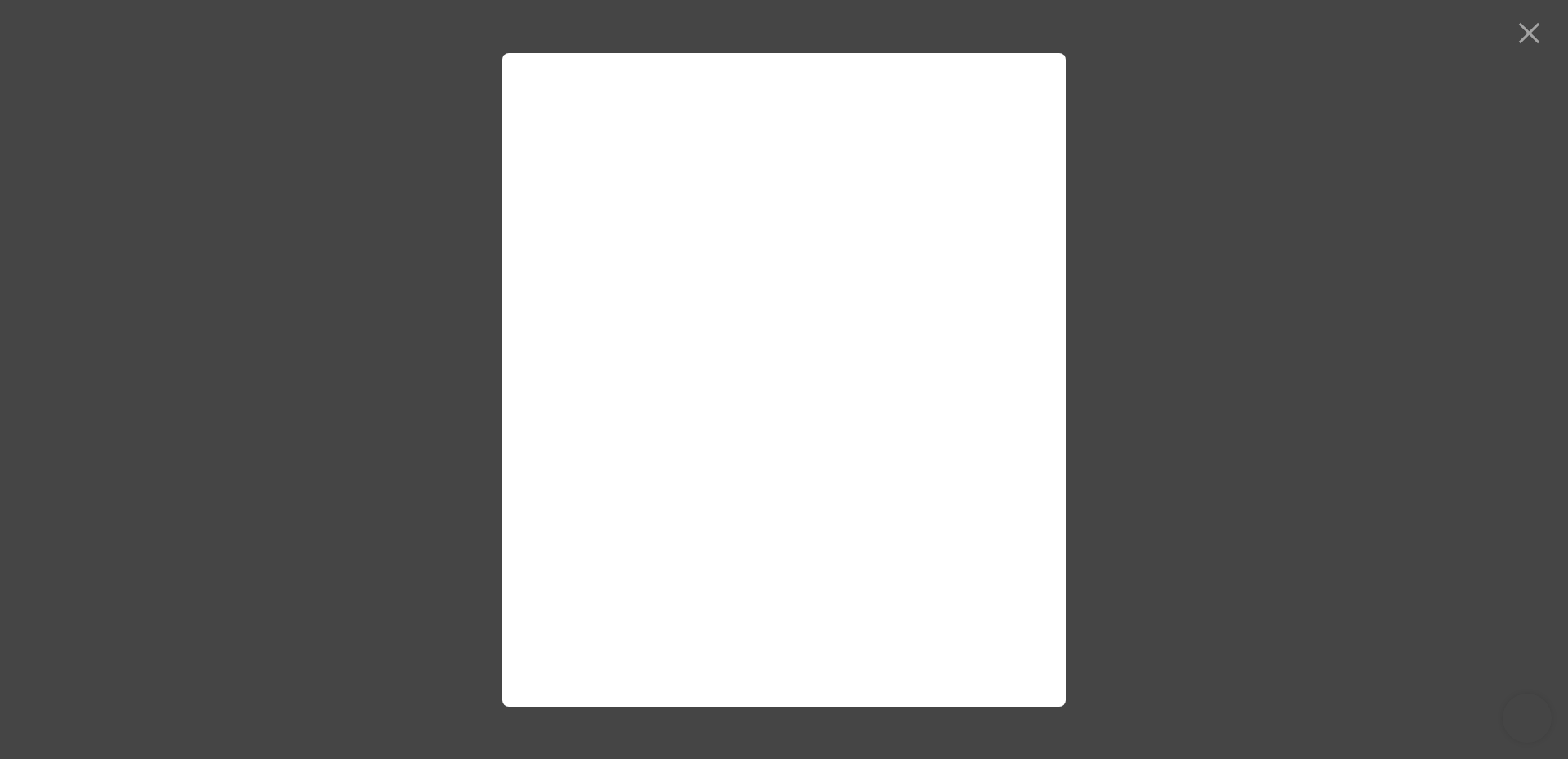
click at [1531, 37] on div at bounding box center [784, 379] width 1568 height 759
